Goal: Task Accomplishment & Management: Use online tool/utility

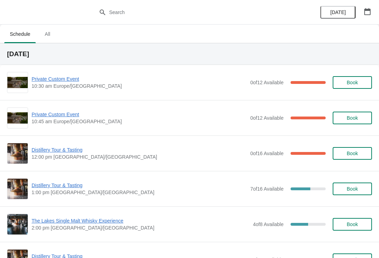
click at [68, 81] on span "Private Custom Event" at bounding box center [139, 78] width 215 height 7
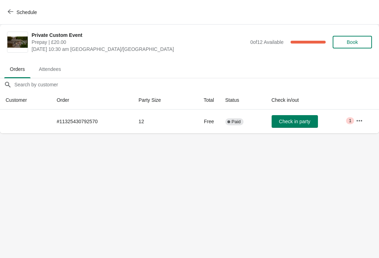
click at [298, 119] on span "Check in party" at bounding box center [294, 122] width 31 height 6
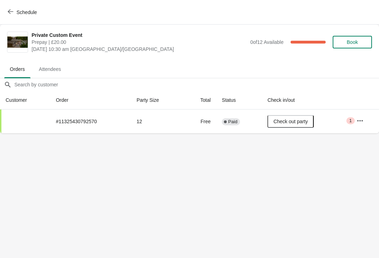
click at [11, 12] on icon "button" at bounding box center [11, 11] width 6 height 5
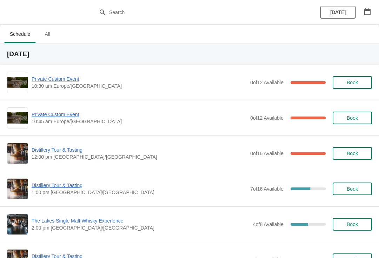
click at [61, 114] on span "Private Custom Event" at bounding box center [139, 114] width 215 height 7
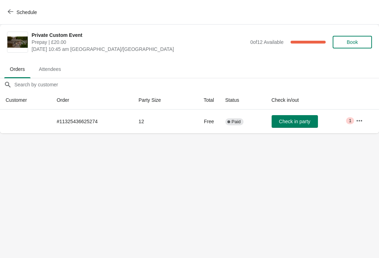
click at [294, 121] on span "Check in party" at bounding box center [294, 122] width 31 height 6
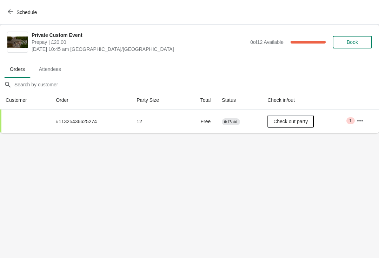
click at [11, 13] on icon "button" at bounding box center [11, 12] width 6 height 6
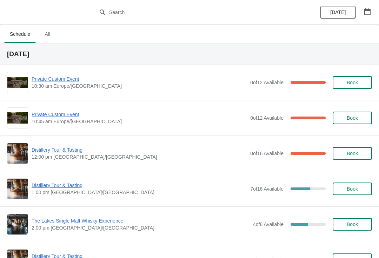
click at [61, 151] on span "Distillery Tour & Tasting" at bounding box center [139, 149] width 215 height 7
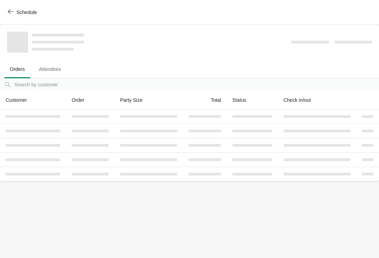
click at [54, 66] on span "Attendees" at bounding box center [49, 69] width 33 height 13
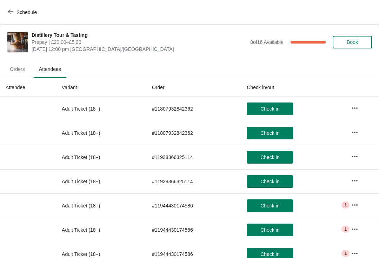
click at [14, 9] on span "Schedule" at bounding box center [23, 12] width 28 height 7
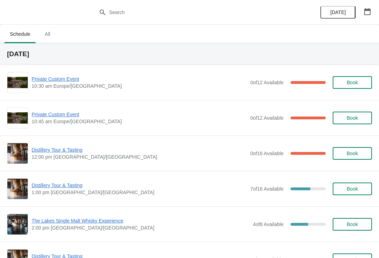
click at [55, 182] on span "Distillery Tour & Tasting" at bounding box center [139, 185] width 215 height 7
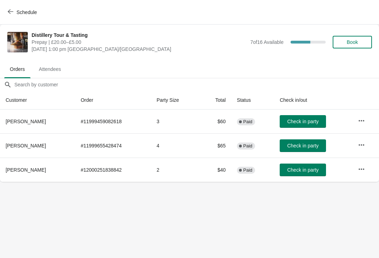
click at [54, 71] on span "Attendees" at bounding box center [49, 69] width 33 height 13
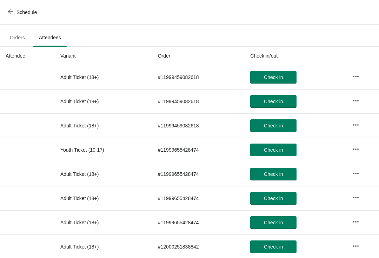
scroll to position [10, 0]
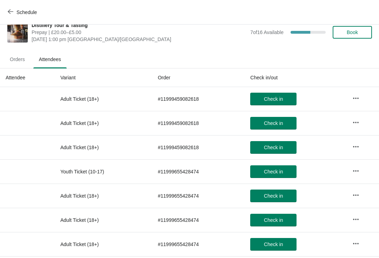
click at [11, 9] on icon "button" at bounding box center [11, 12] width 6 height 6
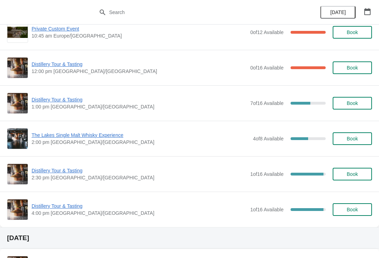
scroll to position [86, 0]
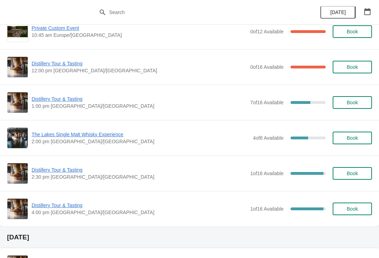
click at [57, 168] on span "Distillery Tour & Tasting" at bounding box center [139, 169] width 215 height 7
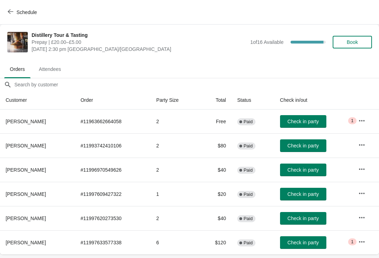
click at [51, 67] on span "Attendees" at bounding box center [49, 69] width 33 height 13
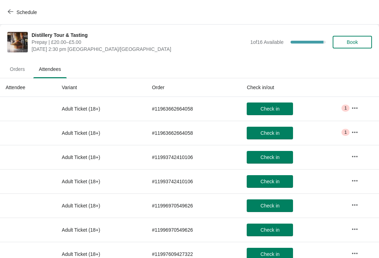
click at [20, 67] on span "Orders" at bounding box center [17, 69] width 26 height 13
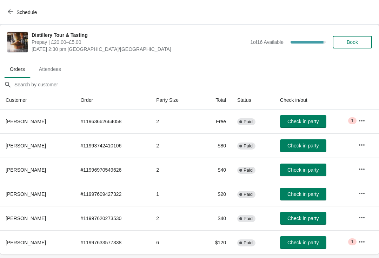
click at [11, 13] on icon "button" at bounding box center [11, 12] width 6 height 6
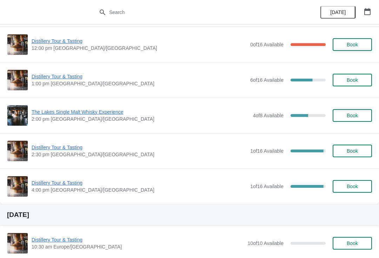
scroll to position [109, 0]
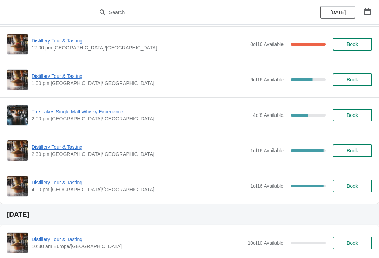
click at [51, 179] on span "Distillery Tour & Tasting" at bounding box center [139, 182] width 215 height 7
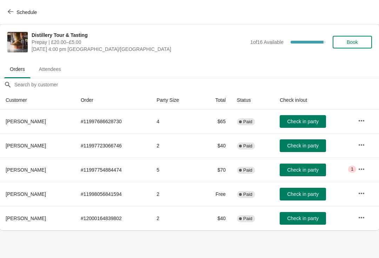
click at [55, 69] on span "Attendees" at bounding box center [49, 69] width 33 height 13
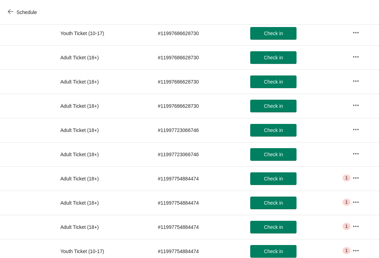
scroll to position [86, 0]
